Goal: Information Seeking & Learning: Compare options

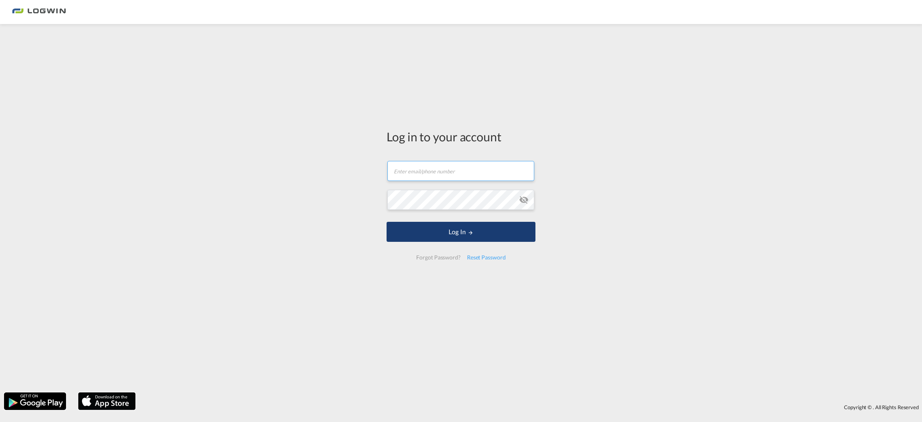
type input "[PERSON_NAME][EMAIL_ADDRESS][PERSON_NAME][DOMAIN_NAME]"
click at [450, 230] on button "Log In" at bounding box center [461, 232] width 149 height 20
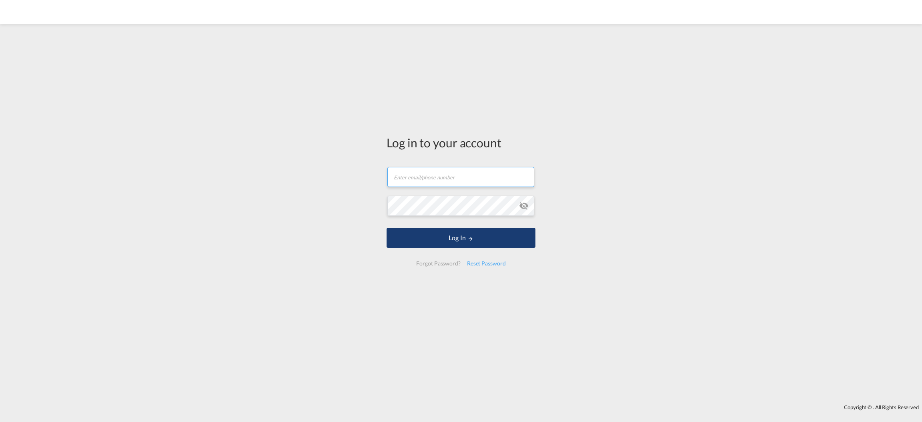
type input "[PERSON_NAME][EMAIL_ADDRESS][PERSON_NAME][DOMAIN_NAME]"
